Goal: Information Seeking & Learning: Understand process/instructions

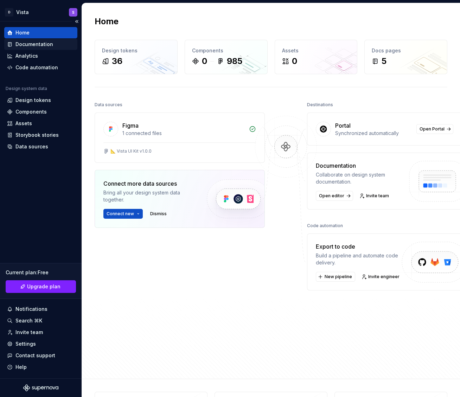
click at [53, 46] on div "Documentation" at bounding box center [41, 44] width 68 height 7
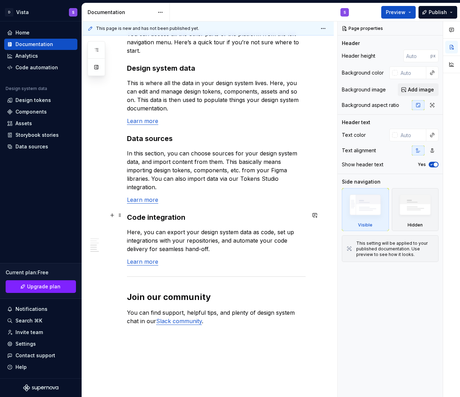
scroll to position [627, 0]
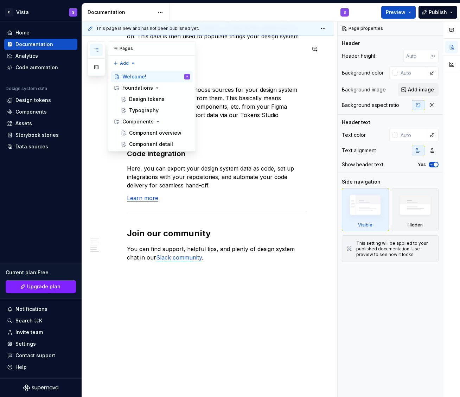
click at [98, 47] on icon "button" at bounding box center [97, 50] width 6 height 6
click at [137, 131] on div "Component overview" at bounding box center [149, 132] width 40 height 7
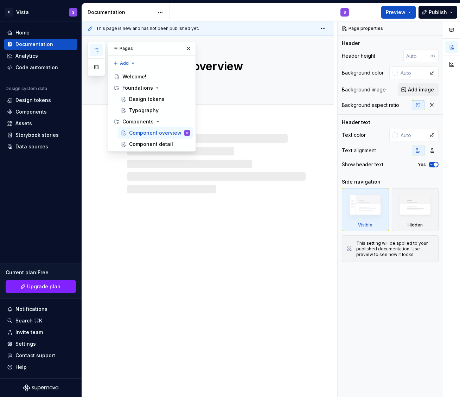
click at [291, 106] on div "Add tab" at bounding box center [208, 112] width 252 height 15
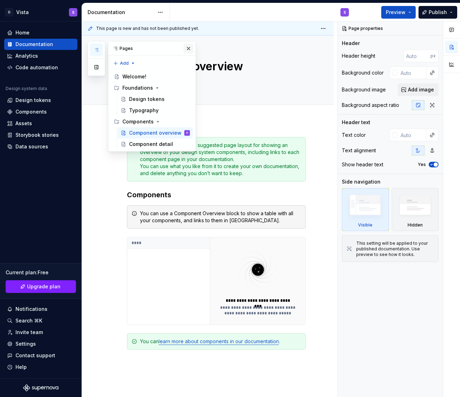
click at [187, 50] on button "button" at bounding box center [189, 49] width 10 height 10
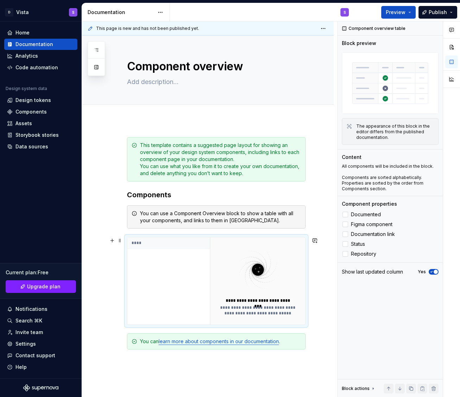
click at [200, 266] on div "****" at bounding box center [168, 280] width 83 height 87
click at [318, 212] on span at bounding box center [346, 215] width 6 height 6
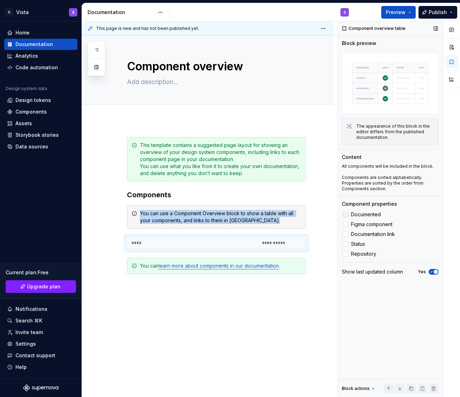
click at [318, 212] on span at bounding box center [346, 215] width 6 height 6
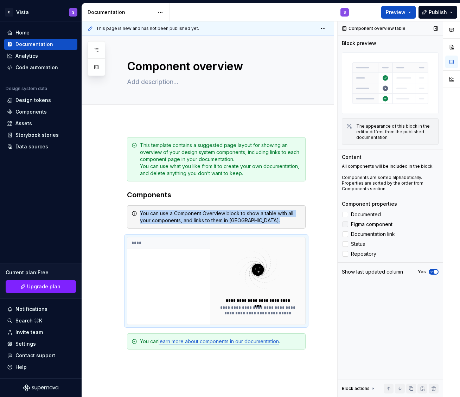
click at [318, 223] on label "Figma component" at bounding box center [390, 224] width 97 height 8
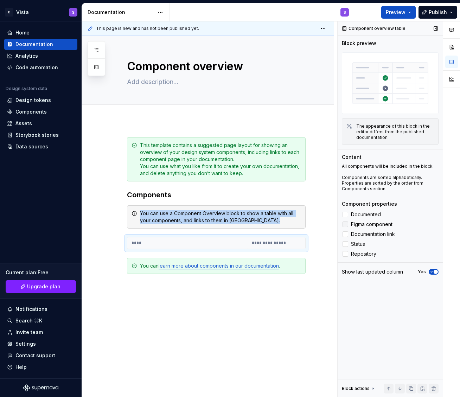
click at [318, 223] on label "Figma component" at bounding box center [390, 224] width 97 height 8
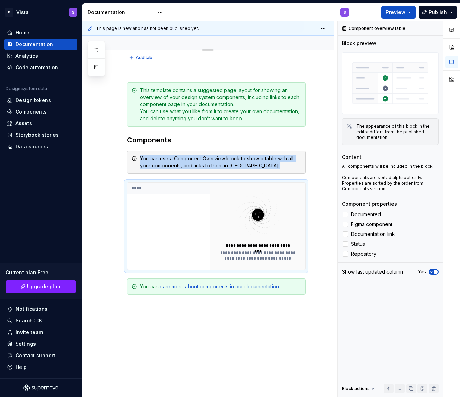
scroll to position [55, 0]
click at [110, 160] on button "button" at bounding box center [112, 159] width 10 height 10
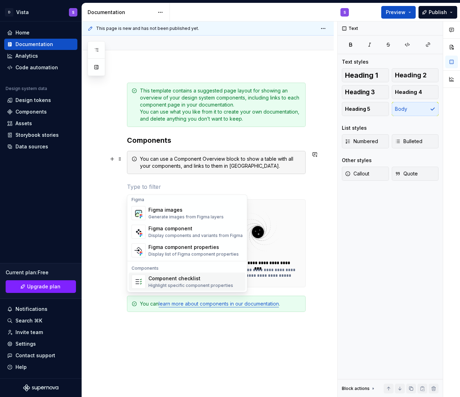
scroll to position [662, 0]
click at [163, 230] on div "Figma component" at bounding box center [195, 229] width 94 height 7
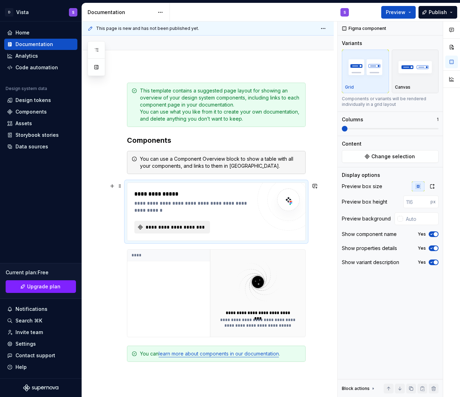
click at [196, 227] on span "**********" at bounding box center [175, 227] width 61 height 7
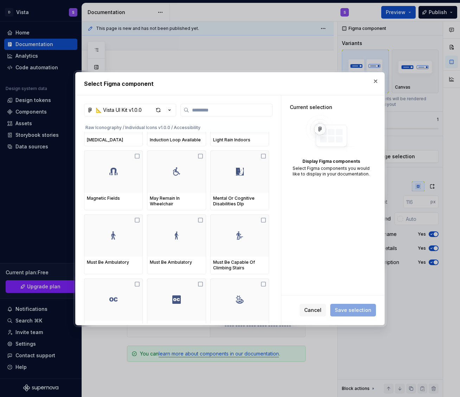
type textarea "*"
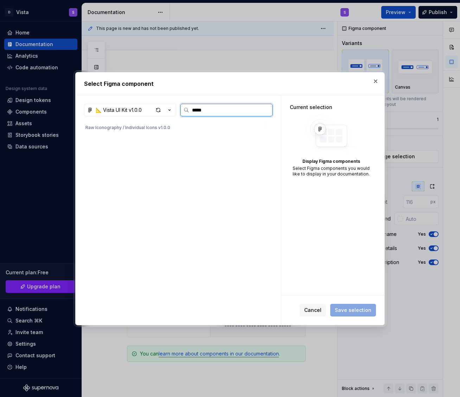
scroll to position [0, 0]
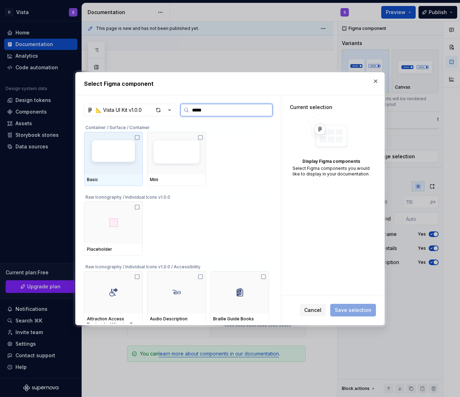
type input "******"
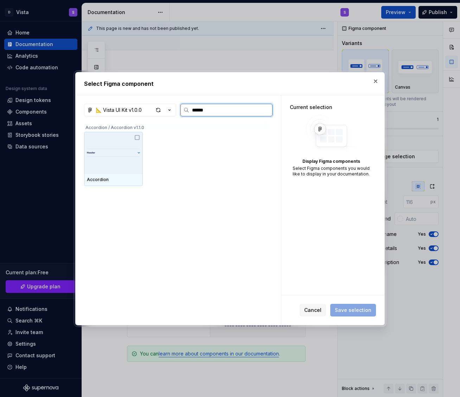
click at [138, 148] on img at bounding box center [113, 152] width 53 height 19
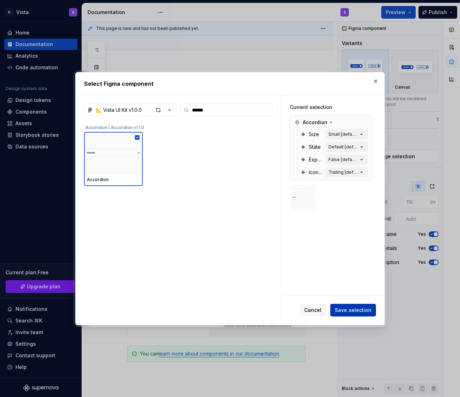
click at [318, 313] on span "Save selection" at bounding box center [353, 310] width 37 height 7
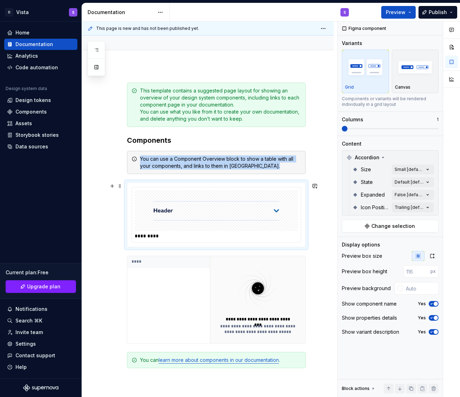
click at [281, 210] on div at bounding box center [216, 210] width 163 height 41
click at [277, 210] on img at bounding box center [216, 210] width 126 height 35
click at [318, 75] on img "button" at bounding box center [415, 67] width 41 height 26
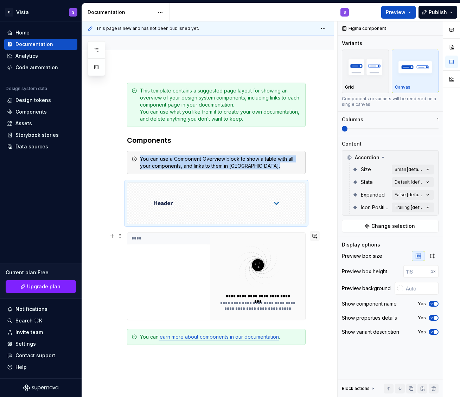
click at [315, 233] on button "button" at bounding box center [315, 236] width 10 height 10
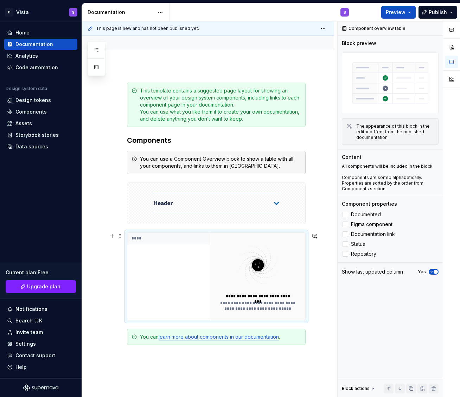
click at [293, 233] on div "**********" at bounding box center [257, 276] width 95 height 87
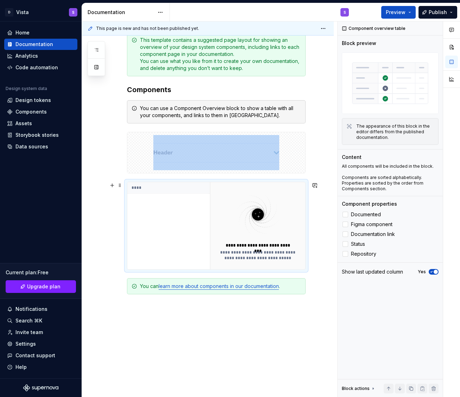
scroll to position [108, 0]
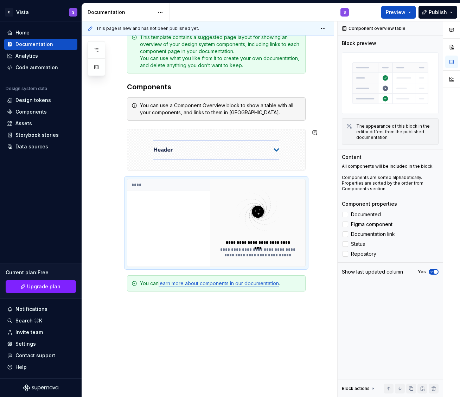
click at [193, 173] on div "**********" at bounding box center [216, 175] width 179 height 292
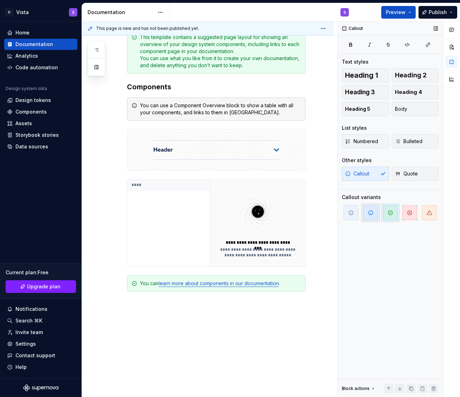
click at [318, 216] on span "button" at bounding box center [370, 212] width 15 height 15
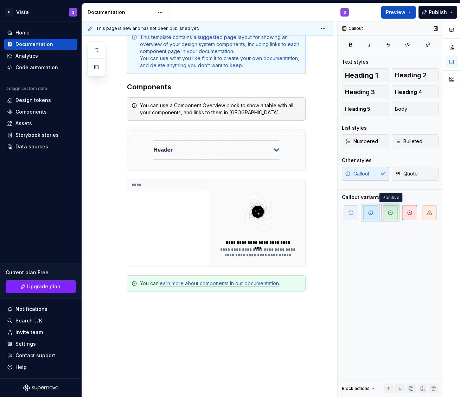
click at [318, 216] on span "button" at bounding box center [390, 212] width 15 height 15
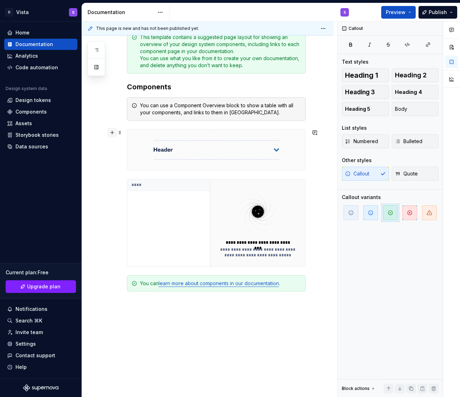
click at [113, 137] on button "button" at bounding box center [112, 133] width 10 height 10
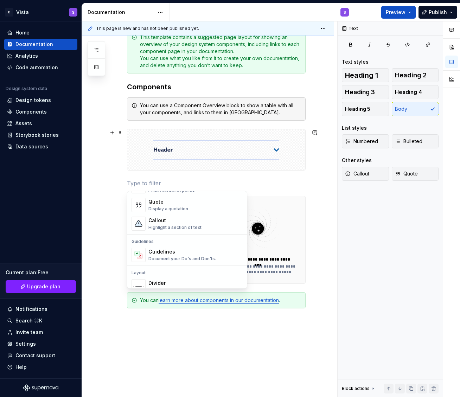
scroll to position [156, 0]
click at [160, 250] on div "Guidelines" at bounding box center [182, 251] width 68 height 7
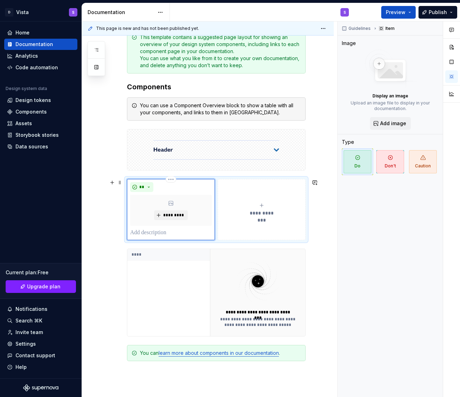
click at [195, 197] on div "*********" at bounding box center [171, 210] width 82 height 31
click at [318, 87] on img at bounding box center [390, 69] width 56 height 39
click at [318, 65] on img at bounding box center [390, 69] width 56 height 39
click at [318, 77] on img at bounding box center [390, 69] width 56 height 39
click at [179, 213] on span "*********" at bounding box center [173, 216] width 21 height 6
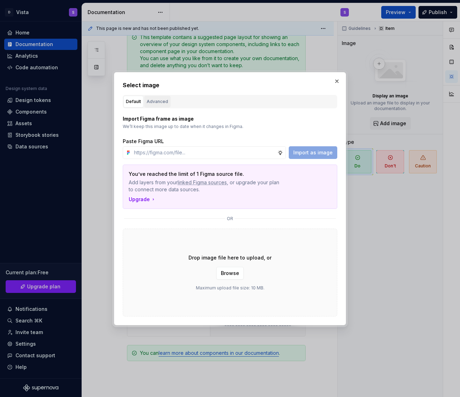
click at [168, 101] on button "Advanced" at bounding box center [157, 102] width 26 height 12
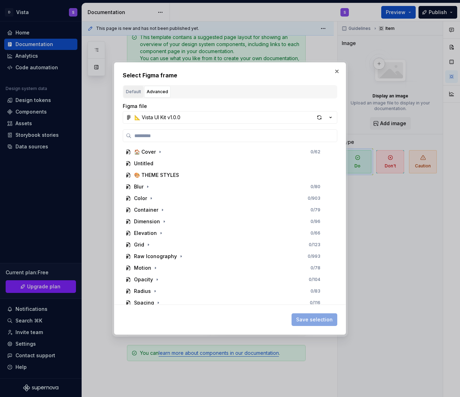
click at [132, 96] on button "Default" at bounding box center [133, 92] width 20 height 12
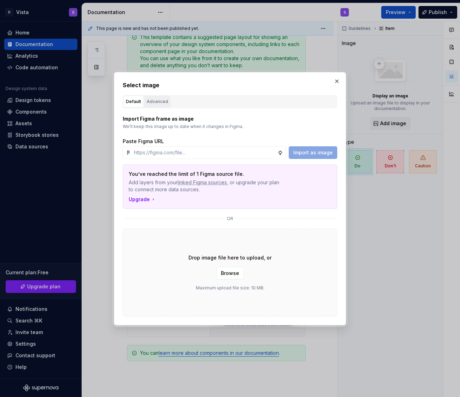
click at [157, 96] on button "Advanced" at bounding box center [157, 102] width 26 height 12
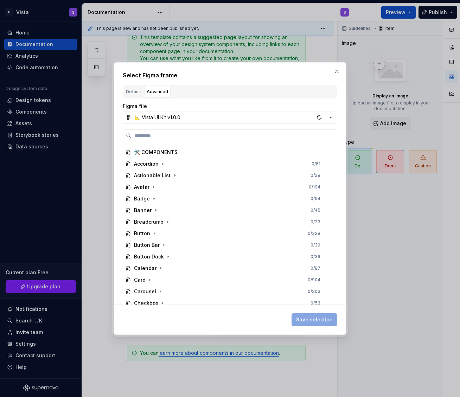
scroll to position [196, 0]
click at [161, 167] on button "button" at bounding box center [162, 164] width 7 height 7
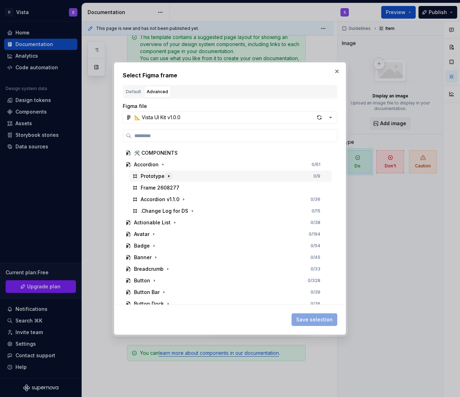
click at [169, 178] on icon "button" at bounding box center [169, 176] width 6 height 6
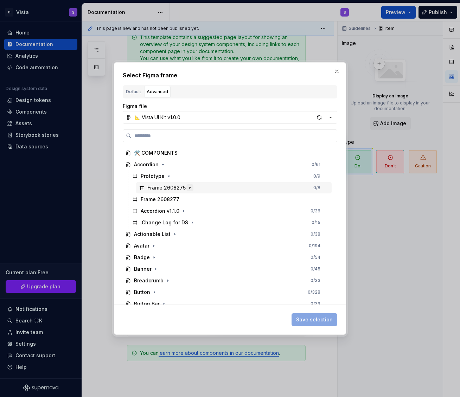
click at [187, 185] on icon "button" at bounding box center [190, 188] width 6 height 6
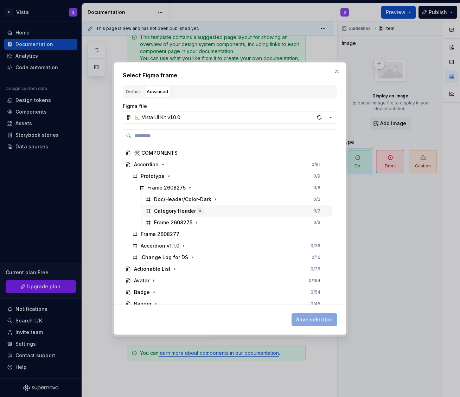
click at [198, 212] on icon "button" at bounding box center [200, 211] width 6 height 6
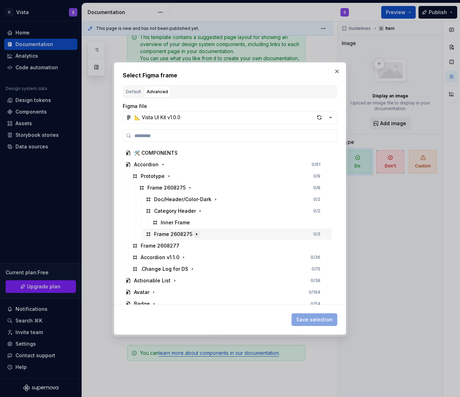
click at [193, 234] on button "button" at bounding box center [196, 234] width 7 height 7
click at [318, 74] on button "button" at bounding box center [337, 71] width 10 height 10
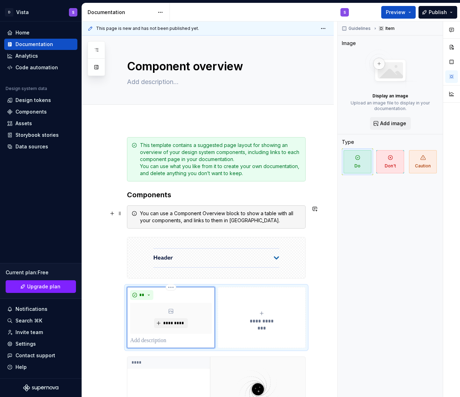
scroll to position [172, 0]
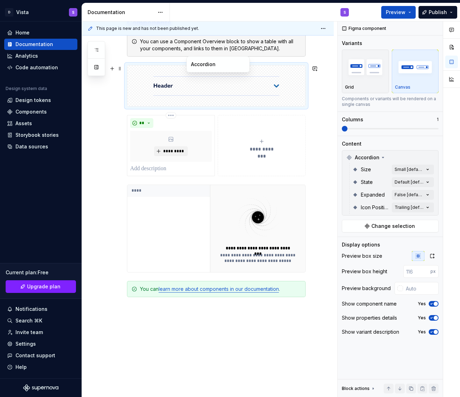
click at [217, 93] on img at bounding box center [216, 85] width 126 height 35
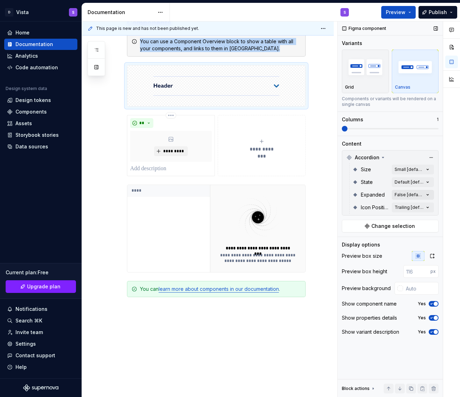
click at [318, 195] on div "Comments Open comments No comments yet Select ‘Comment’ from the block context …" at bounding box center [399, 209] width 122 height 376
click at [318, 239] on div "True" at bounding box center [387, 239] width 86 height 7
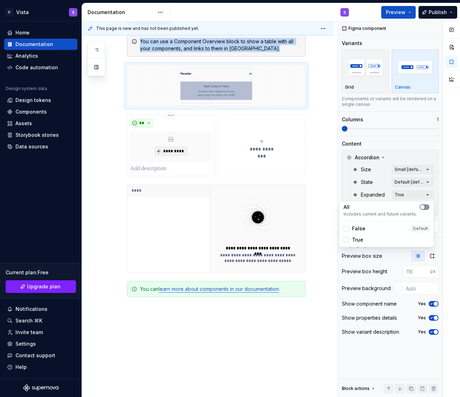
click at [318, 205] on icon "button" at bounding box center [423, 207] width 6 height 4
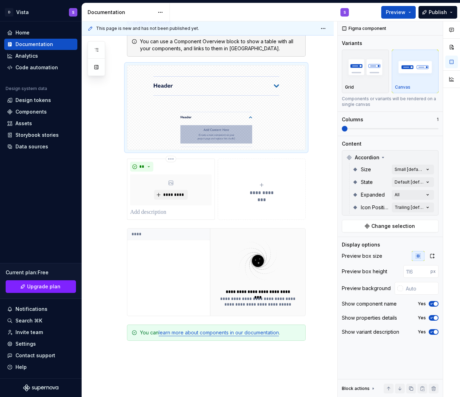
click at [318, 179] on div "Comments Open comments No comments yet Select ‘Comment’ from the block context …" at bounding box center [399, 209] width 122 height 376
click at [318, 183] on div "Comments Open comments No comments yet Select ‘Comment’ from the block context …" at bounding box center [399, 209] width 122 height 376
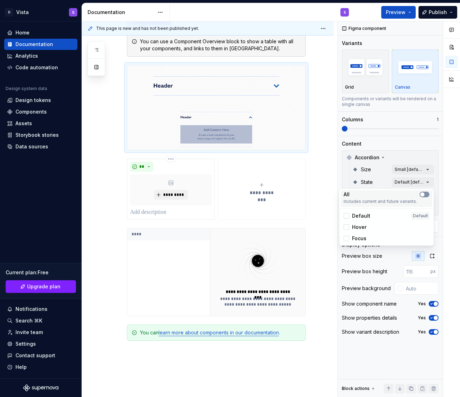
click at [318, 195] on span "button" at bounding box center [422, 194] width 4 height 4
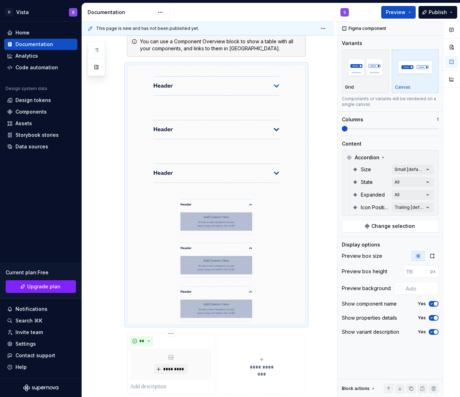
click at [318, 69] on div "Comments Open comments No comments yet Select ‘Comment’ from the block context …" at bounding box center [399, 209] width 122 height 376
click at [318, 69] on img "button" at bounding box center [365, 67] width 41 height 26
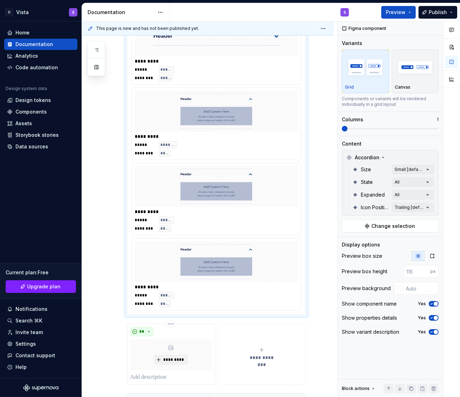
scroll to position [398, 0]
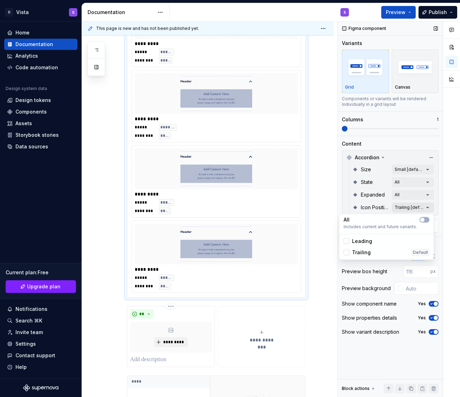
click at [318, 206] on div "Comments Open comments No comments yet Select ‘Comment’ from the block context …" at bounding box center [399, 209] width 122 height 376
click at [318, 217] on Position-switch "button" at bounding box center [425, 220] width 10 height 6
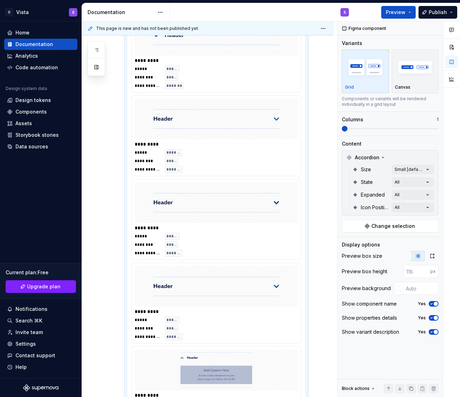
click at [318, 211] on div "Comments Open comments No comments yet Select ‘Comment’ from the block context …" at bounding box center [399, 209] width 122 height 376
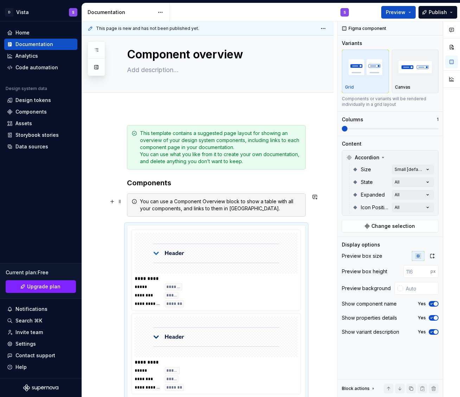
scroll to position [0, 0]
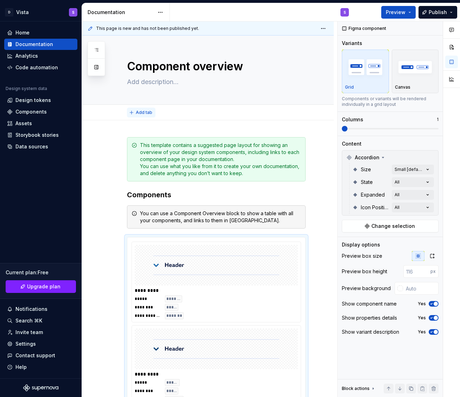
click at [151, 113] on span "Add tab" at bounding box center [144, 113] width 17 height 6
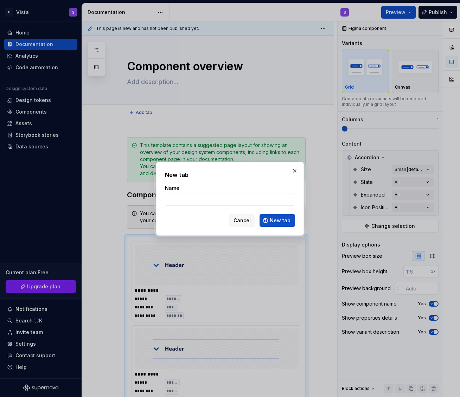
type textarea "*"
type input "Component"
click at [277, 216] on button "New tab" at bounding box center [278, 220] width 36 height 13
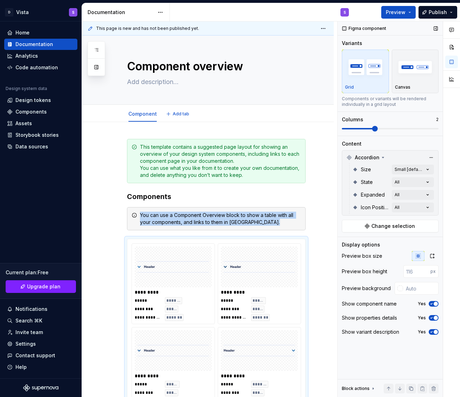
scroll to position [217, 0]
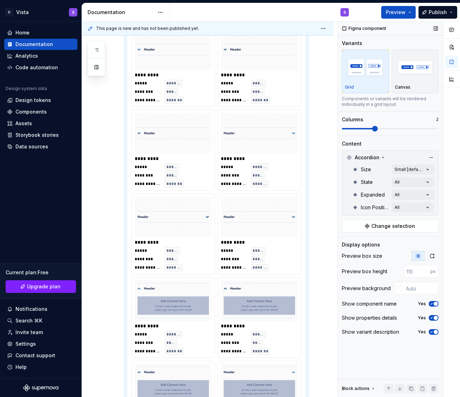
click at [318, 129] on span at bounding box center [390, 129] width 97 height 6
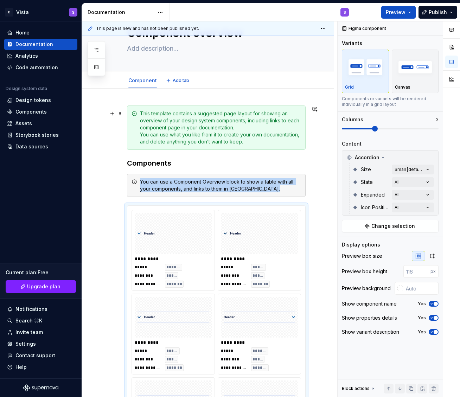
scroll to position [0, 0]
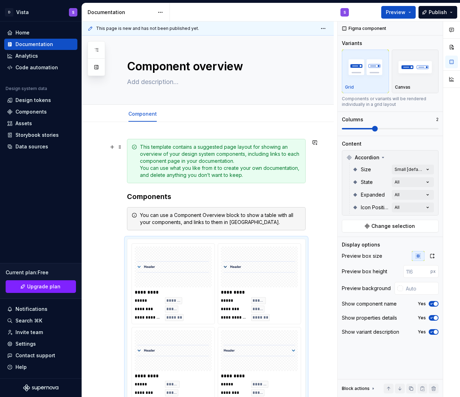
click at [285, 148] on div "This template contains a suggested page layout for showing an overview of your …" at bounding box center [220, 161] width 161 height 35
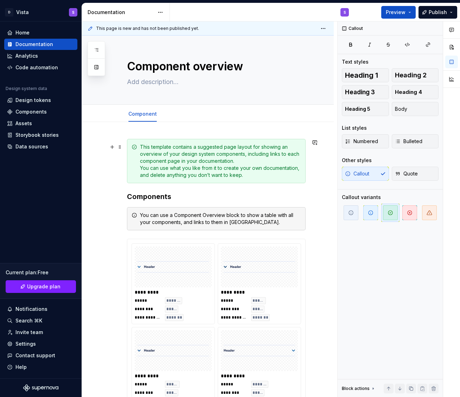
click at [306, 147] on div "This template contains a suggested page layout for showing an overview of your …" at bounding box center [216, 161] width 179 height 44
click at [318, 386] on button "button" at bounding box center [434, 389] width 10 height 10
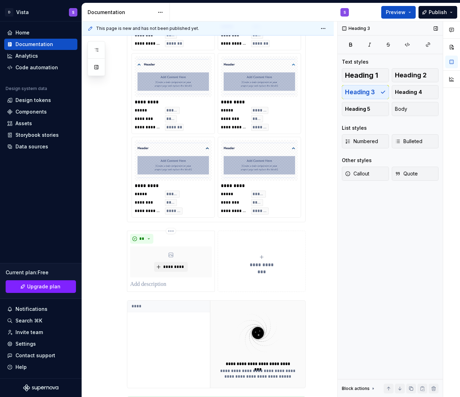
scroll to position [645, 0]
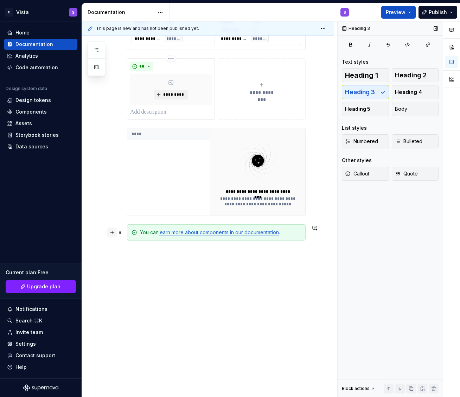
click at [111, 234] on button "button" at bounding box center [112, 233] width 10 height 10
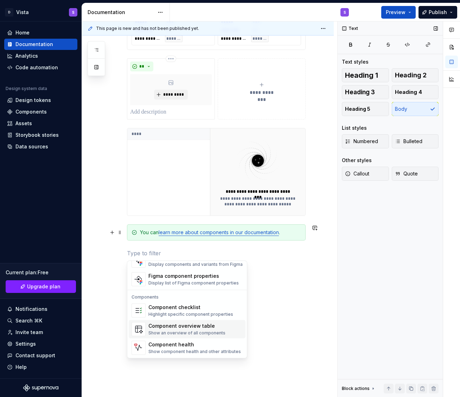
scroll to position [700, 0]
click at [184, 352] on div "Show component health and other attributes" at bounding box center [194, 352] width 93 height 6
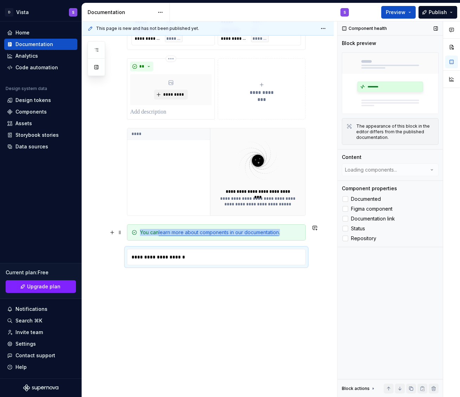
type textarea "*"
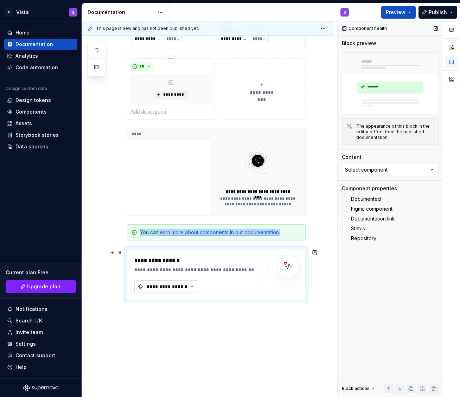
click at [178, 291] on button "**********" at bounding box center [166, 286] width 64 height 13
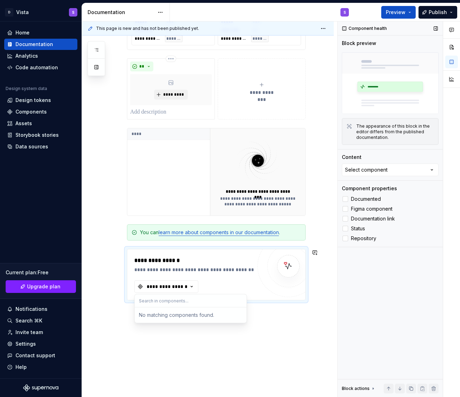
click at [180, 307] on input "text" at bounding box center [191, 300] width 112 height 13
type input "acc"
click at [114, 254] on button "button" at bounding box center [112, 253] width 10 height 10
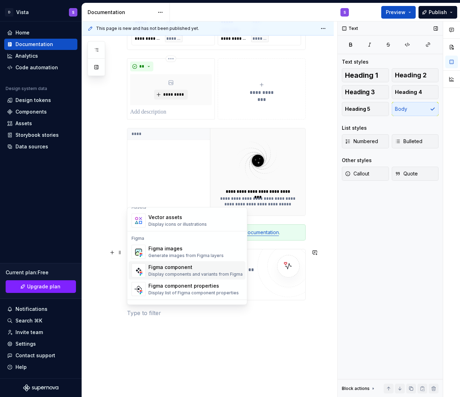
scroll to position [642, 0]
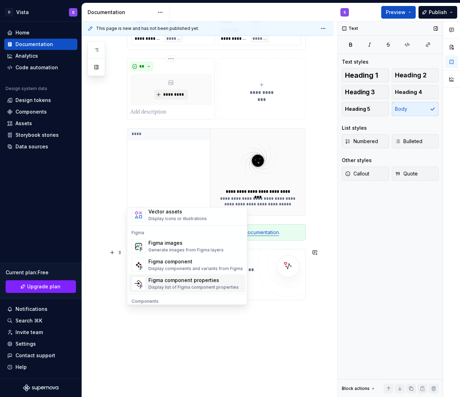
click at [163, 279] on div "Figma component properties" at bounding box center [193, 280] width 90 height 7
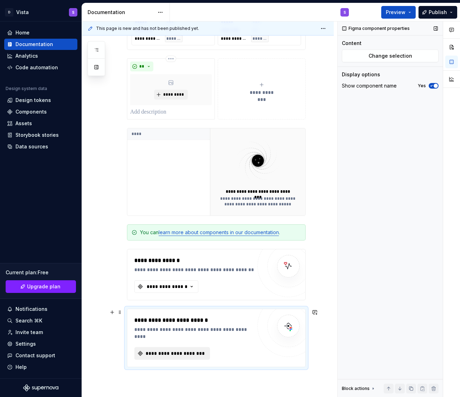
click at [169, 349] on button "**********" at bounding box center [172, 353] width 76 height 13
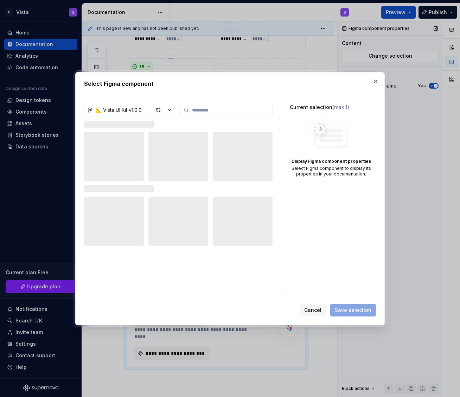
type textarea "*"
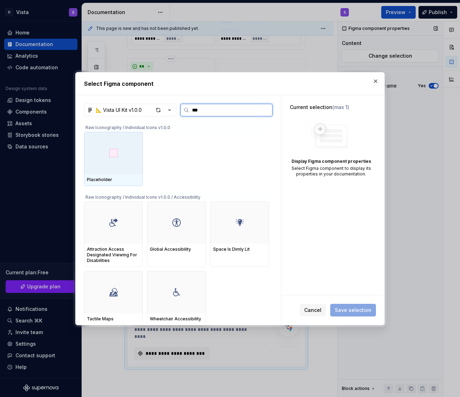
type input "****"
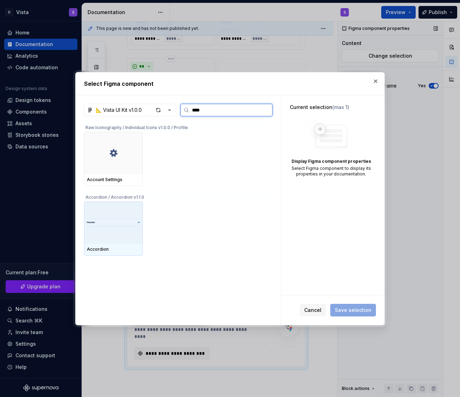
click at [118, 224] on img at bounding box center [113, 222] width 53 height 19
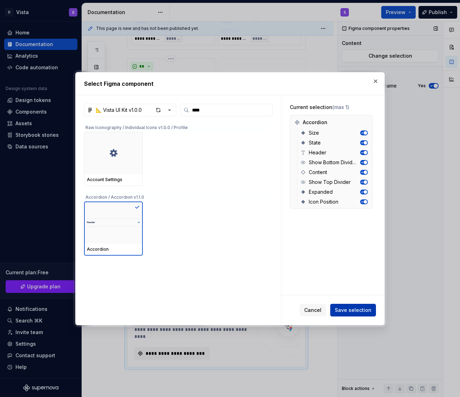
click at [318, 307] on span "Save selection" at bounding box center [353, 310] width 37 height 7
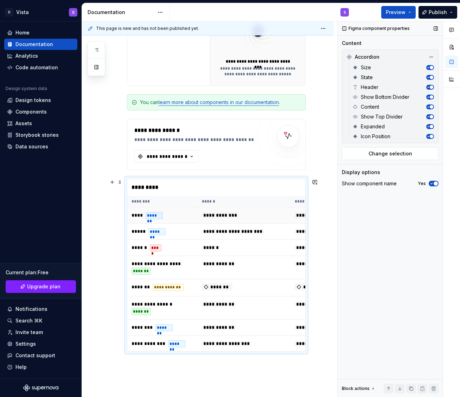
scroll to position [886, 0]
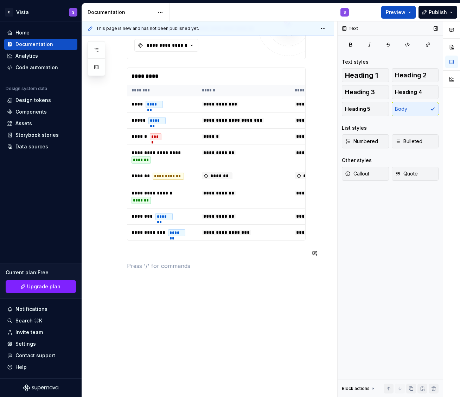
click at [150, 249] on p at bounding box center [216, 253] width 179 height 8
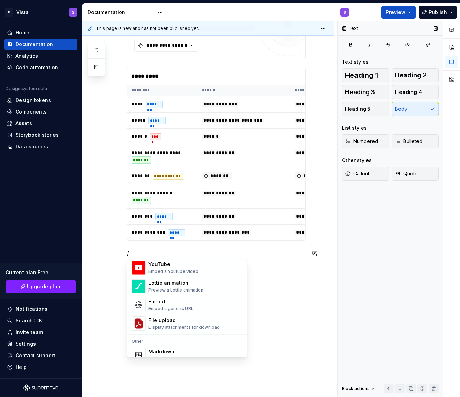
scroll to position [0, 0]
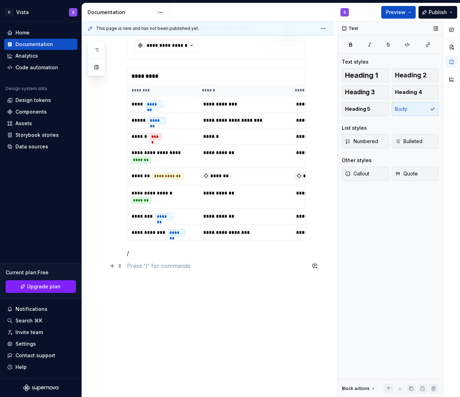
click at [265, 266] on p at bounding box center [216, 266] width 179 height 8
click at [318, 44] on button "button" at bounding box center [451, 47] width 13 height 13
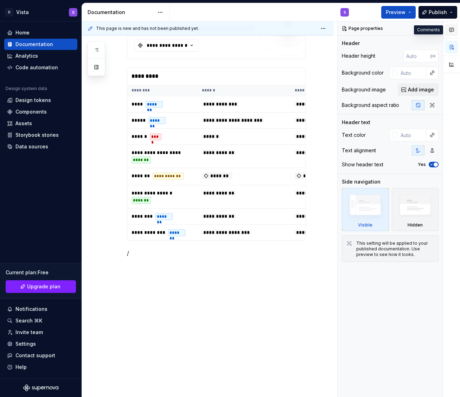
click at [318, 33] on button "button" at bounding box center [451, 30] width 13 height 13
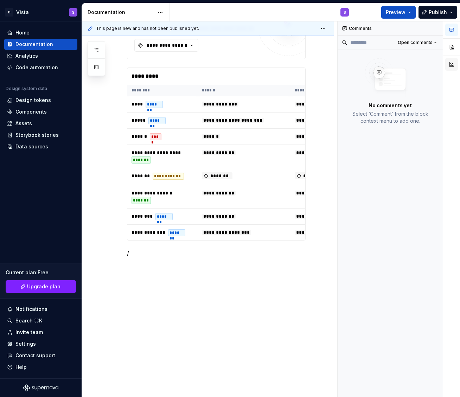
click at [318, 66] on button "button" at bounding box center [451, 64] width 13 height 13
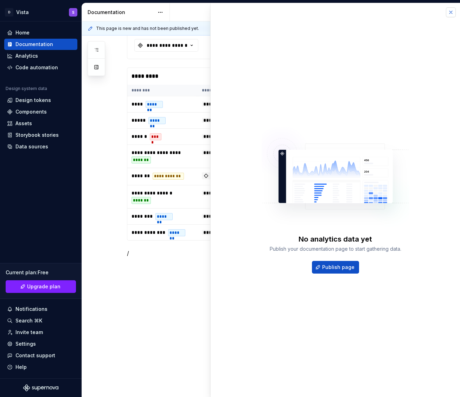
click at [318, 11] on button "button" at bounding box center [451, 12] width 10 height 10
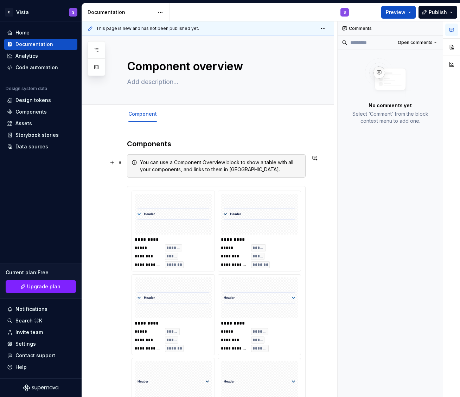
type textarea "*"
click at [28, 30] on div "Home" at bounding box center [22, 32] width 14 height 7
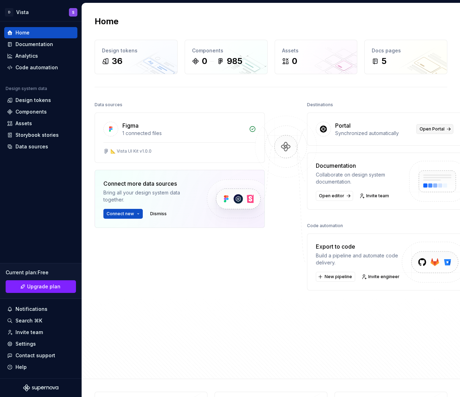
click at [318, 128] on span "Open Portal" at bounding box center [432, 129] width 25 height 6
